Goal: Navigation & Orientation: Find specific page/section

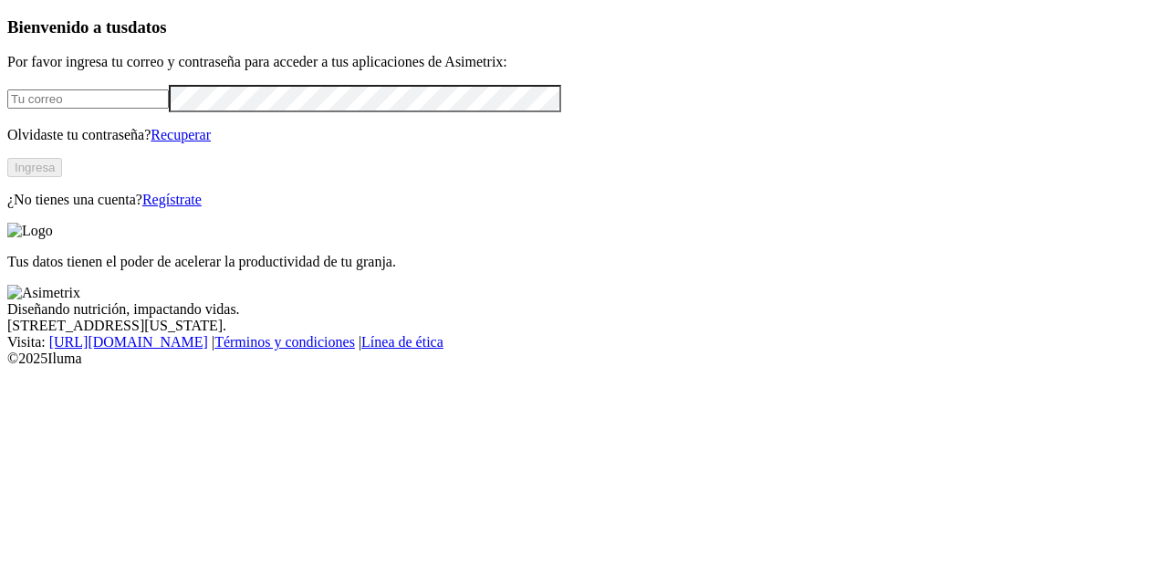
type input "[EMAIL_ADDRESS][DOMAIN_NAME]"
click at [62, 177] on button "Ingresa" at bounding box center [34, 167] width 55 height 19
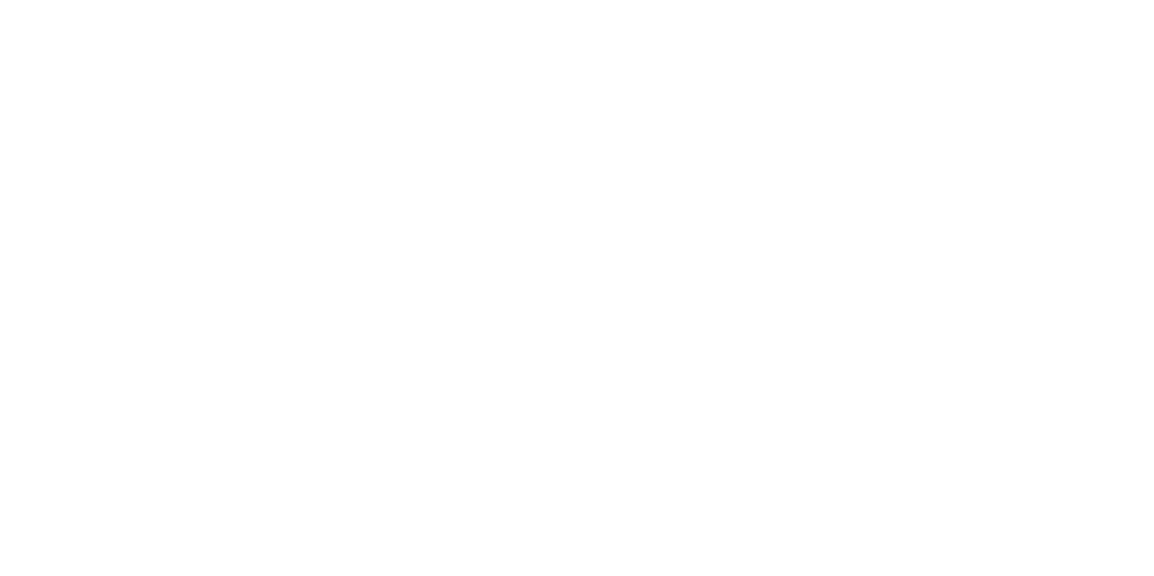
scroll to position [1284, 0]
